Goal: Find specific page/section: Find specific page/section

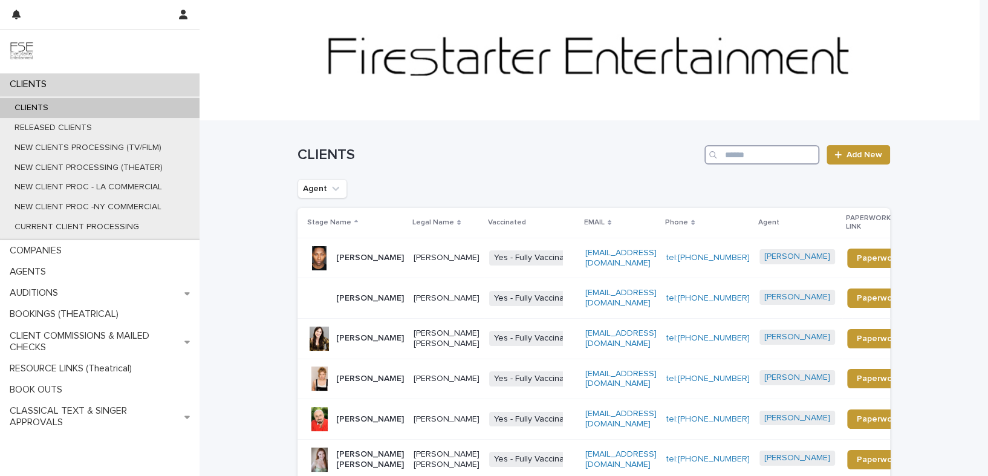
click at [737, 153] on input "Search" at bounding box center [761, 154] width 115 height 19
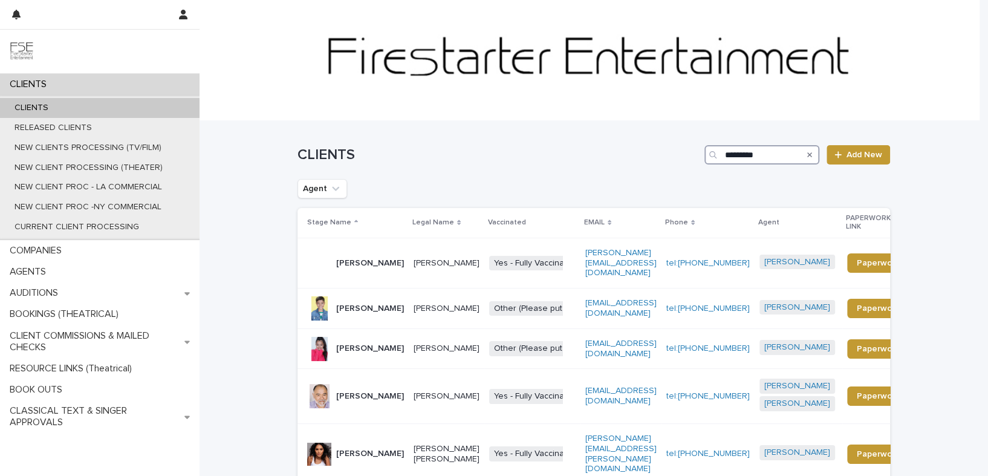
click at [757, 151] on input "*********" at bounding box center [761, 154] width 115 height 19
type input "****"
